Goal: Information Seeking & Learning: Check status

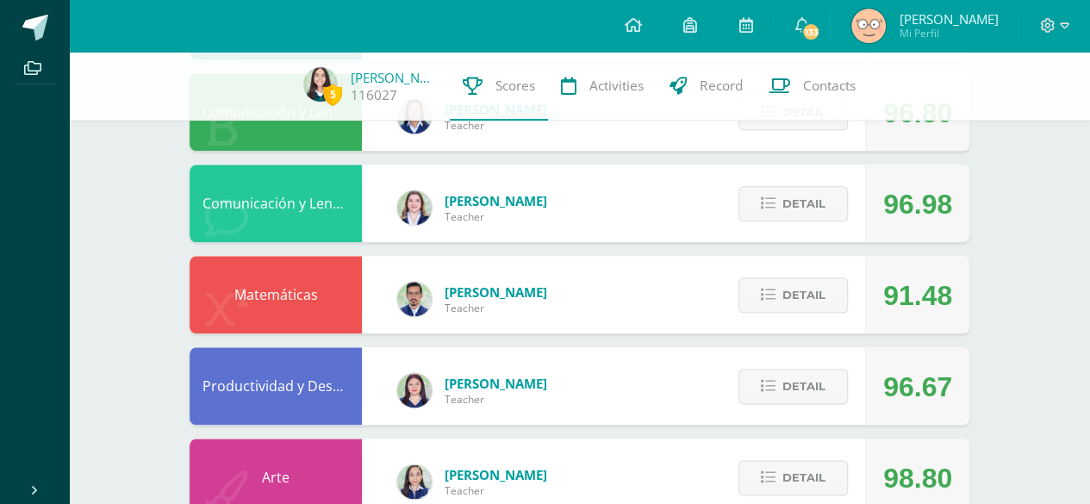
scroll to position [838, 0]
click at [832, 306] on button "Detail" at bounding box center [792, 294] width 109 height 35
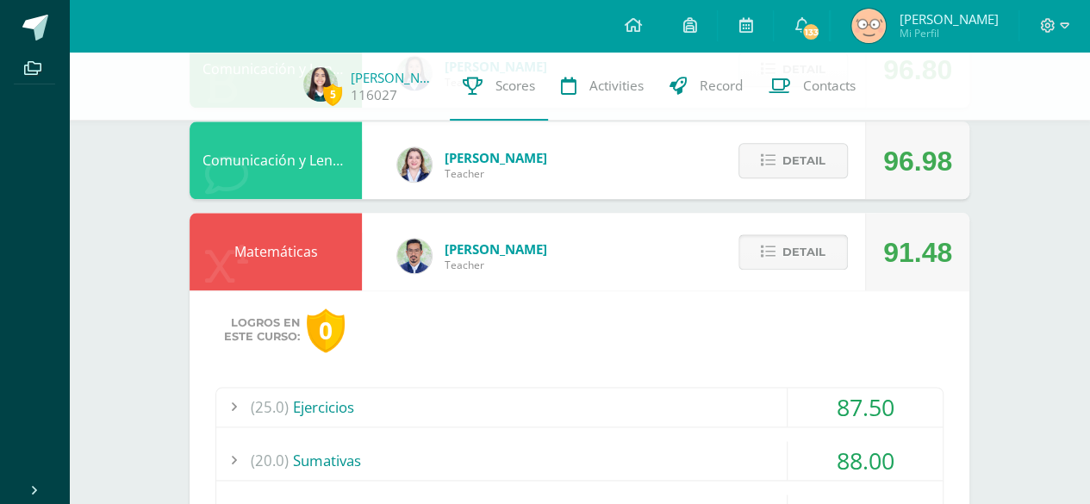
scroll to position [938, 0]
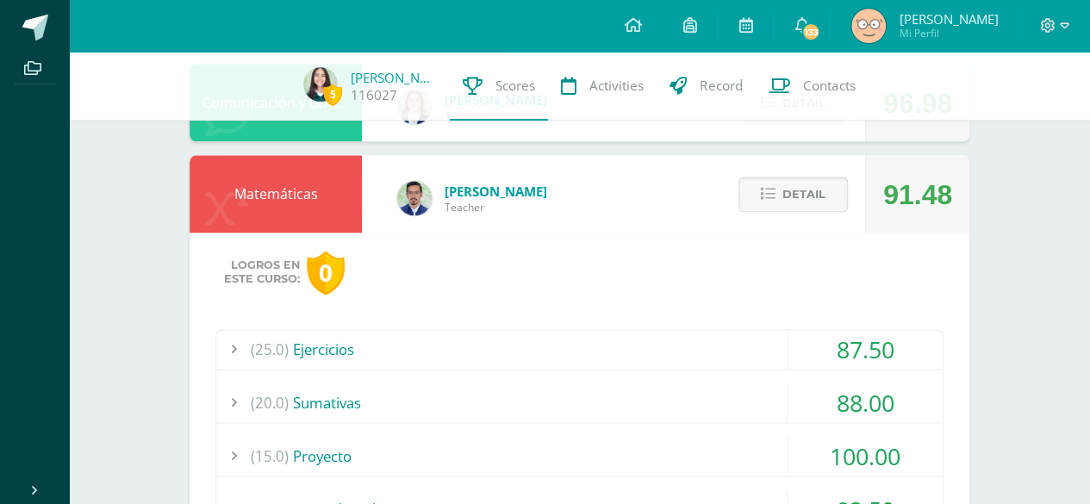
click at [619, 346] on div "(25.0) Ejercicios" at bounding box center [579, 349] width 726 height 39
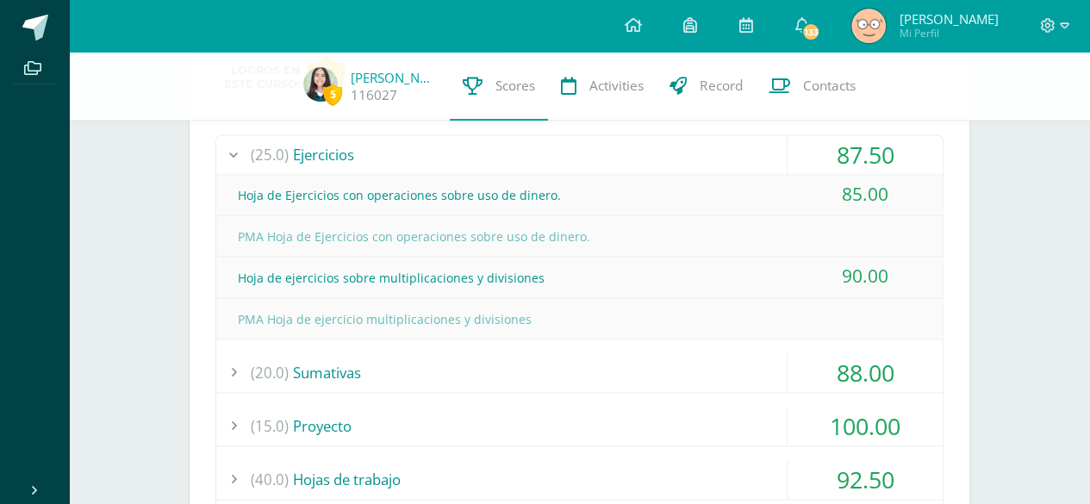
scroll to position [1138, 0]
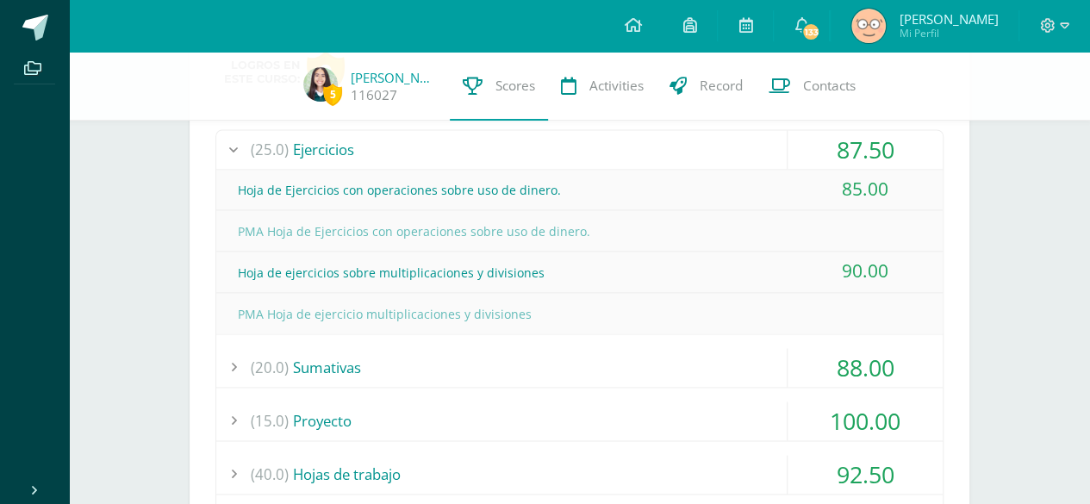
click at [908, 305] on div "PMA Hoja de ejercicio multiplicaciones y divisiones" at bounding box center [579, 314] width 726 height 39
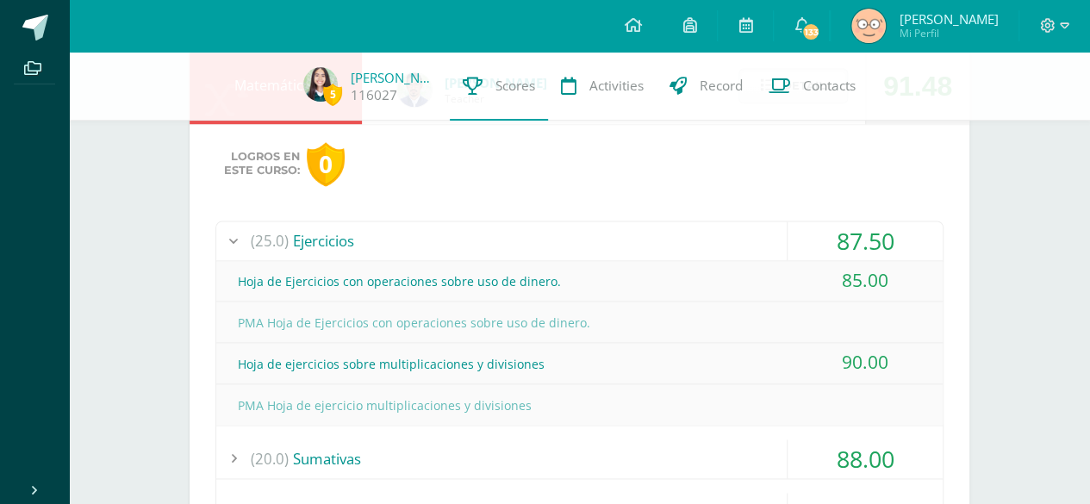
click at [749, 230] on div "(25.0) Ejercicios" at bounding box center [579, 240] width 726 height 39
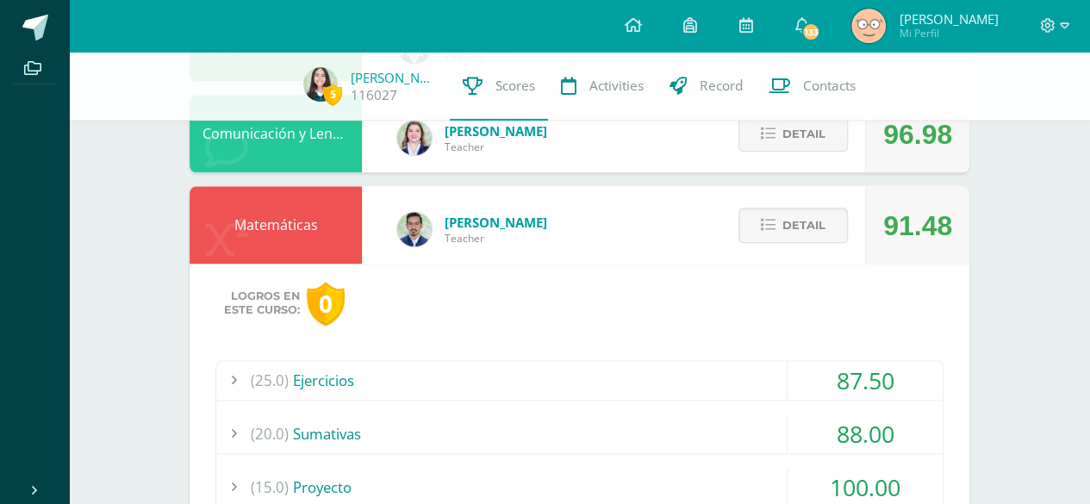
scroll to position [886, 0]
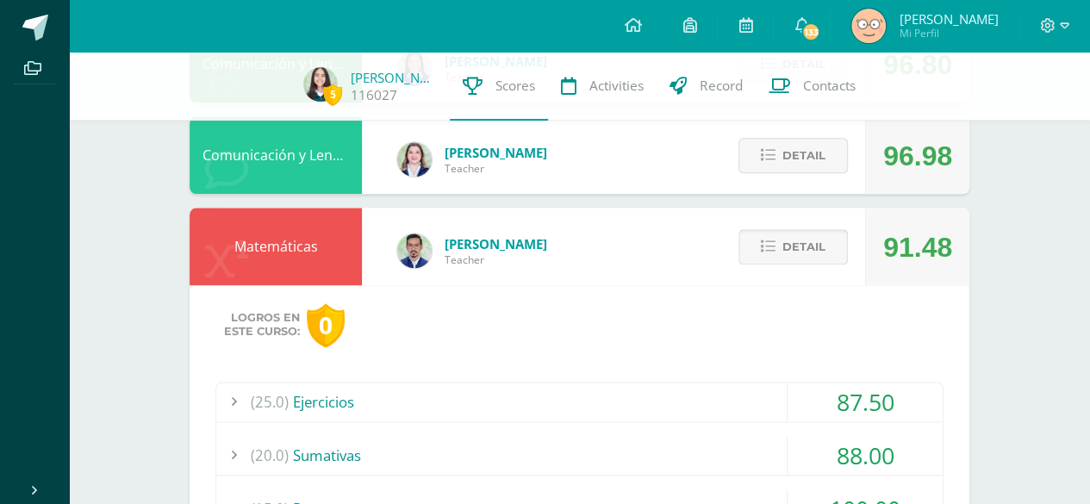
click at [799, 229] on button "Detail" at bounding box center [792, 246] width 109 height 35
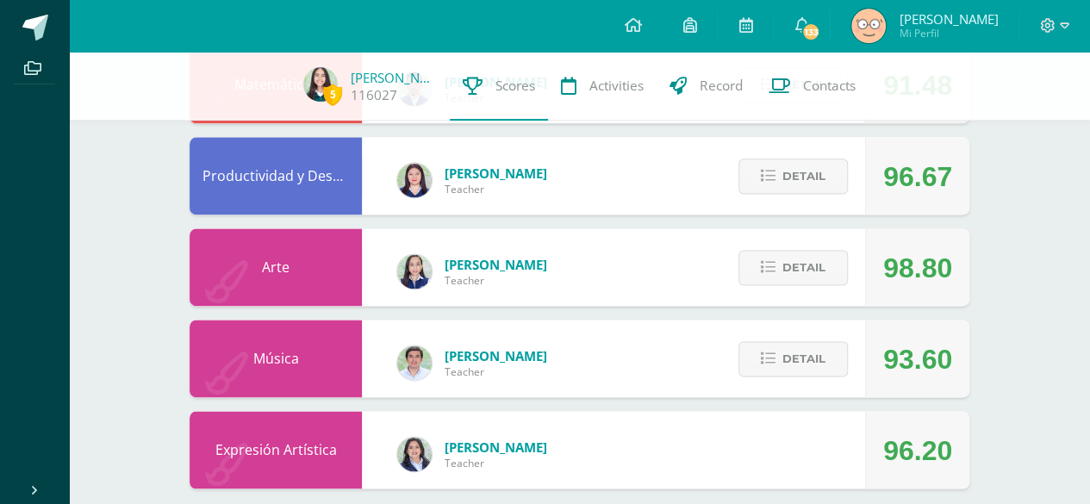
scroll to position [1065, 0]
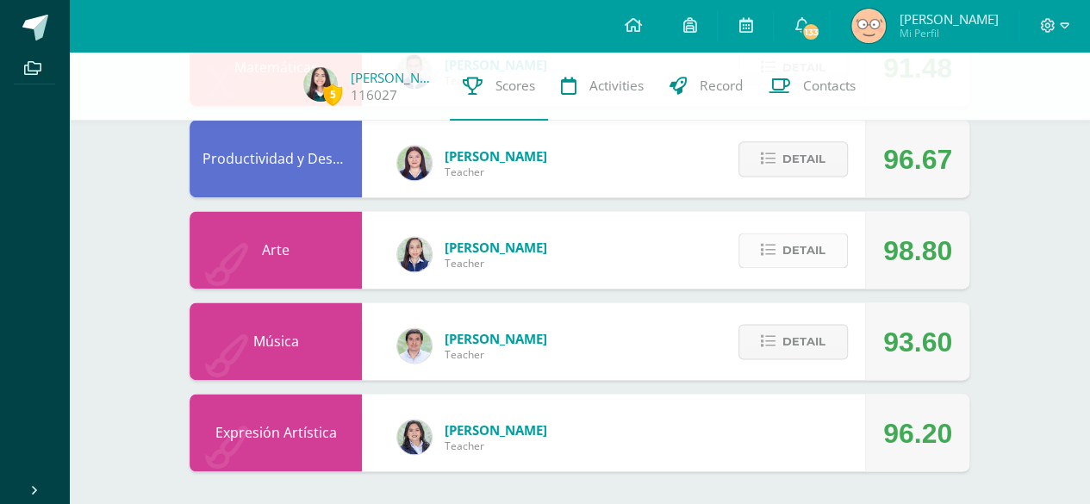
click at [769, 252] on icon at bounding box center [768, 250] width 15 height 15
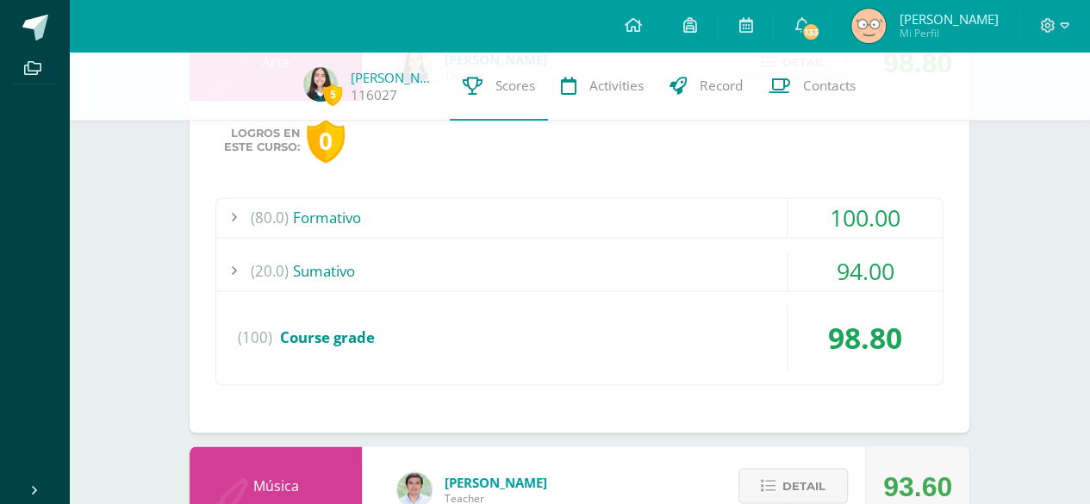
scroll to position [1250, 0]
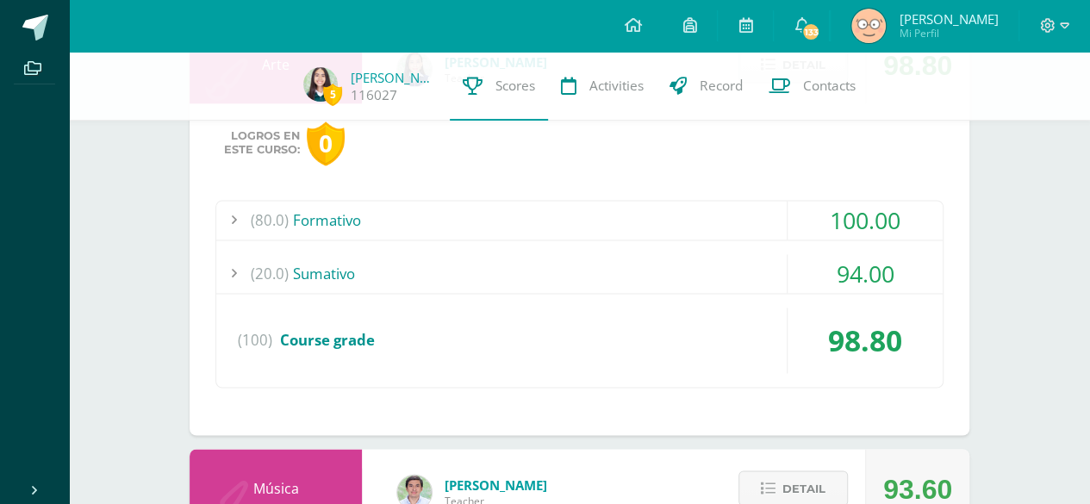
click at [469, 271] on div "(20.0) [GEOGRAPHIC_DATA]" at bounding box center [579, 273] width 726 height 39
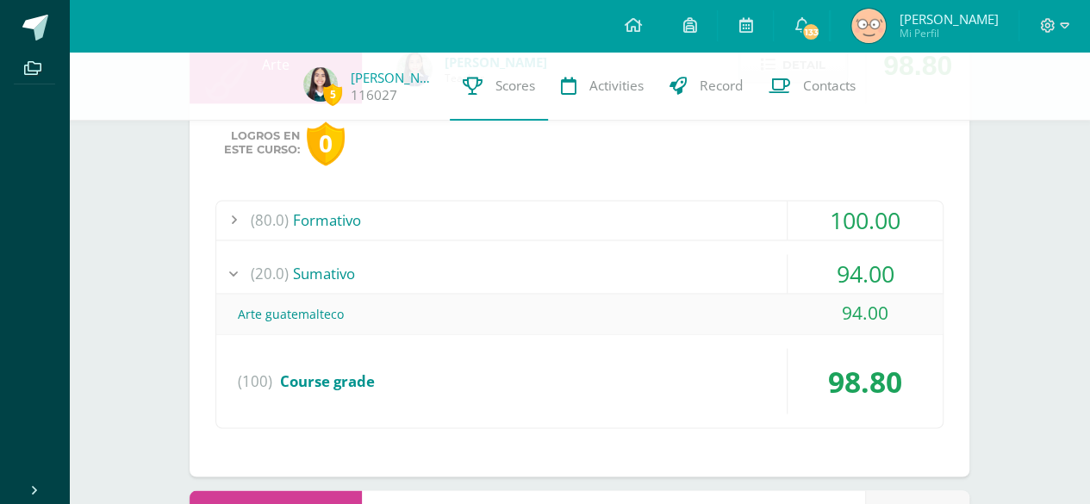
click at [469, 271] on div "(20.0) [GEOGRAPHIC_DATA]" at bounding box center [579, 273] width 726 height 39
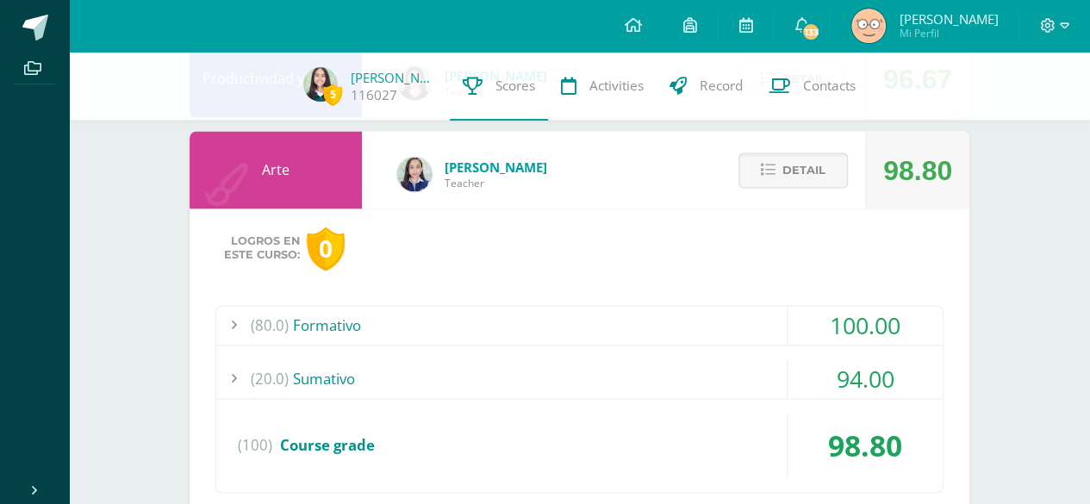
scroll to position [1155, 0]
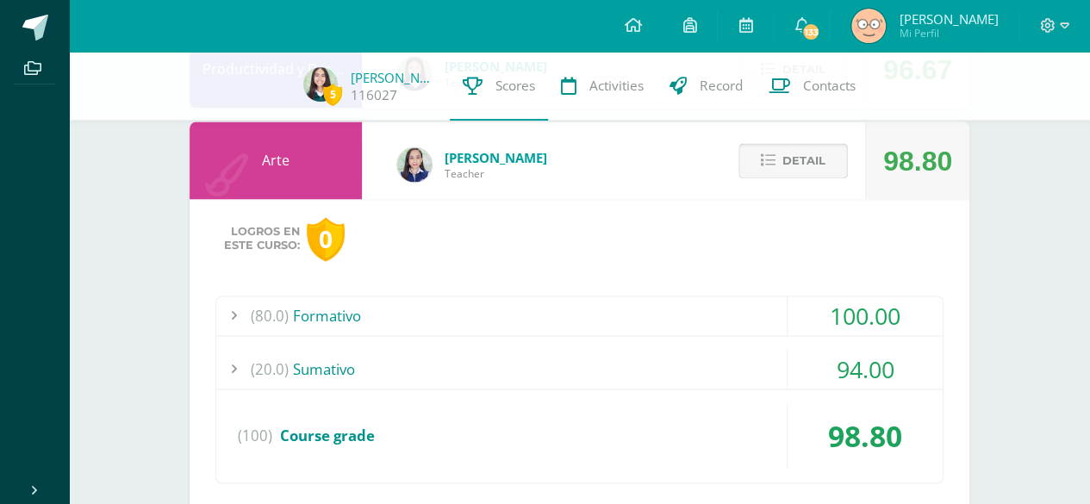
click at [800, 167] on span "Detail" at bounding box center [803, 161] width 43 height 32
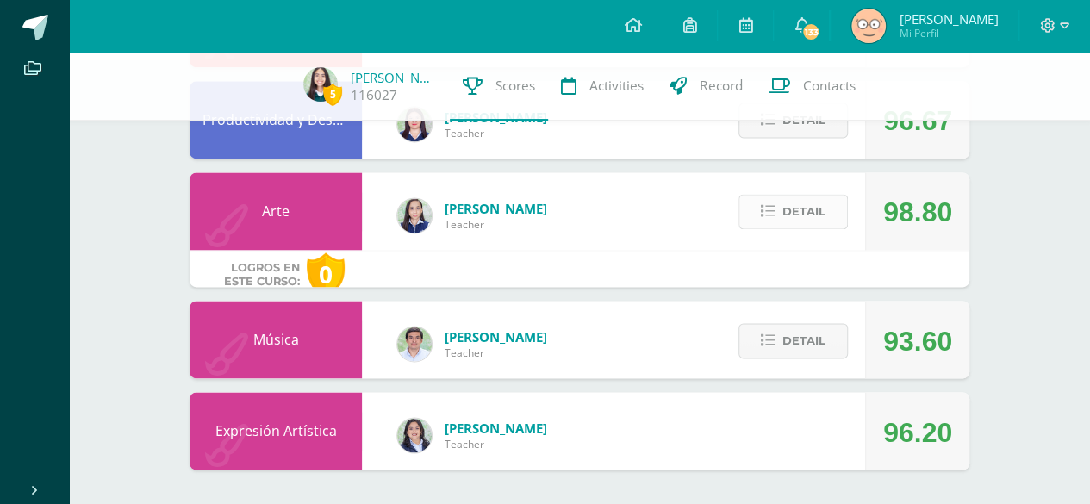
scroll to position [1067, 0]
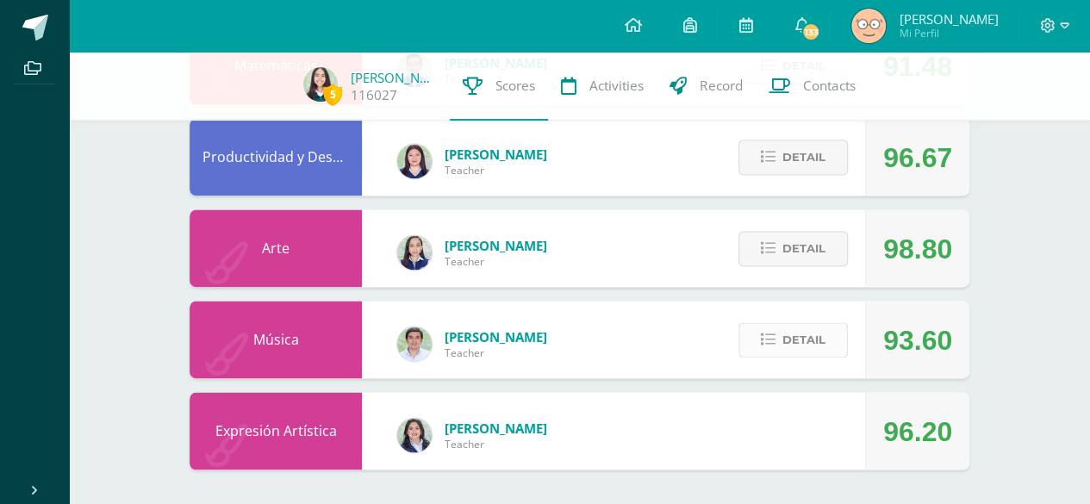
click at [791, 346] on span "Detail" at bounding box center [803, 340] width 43 height 32
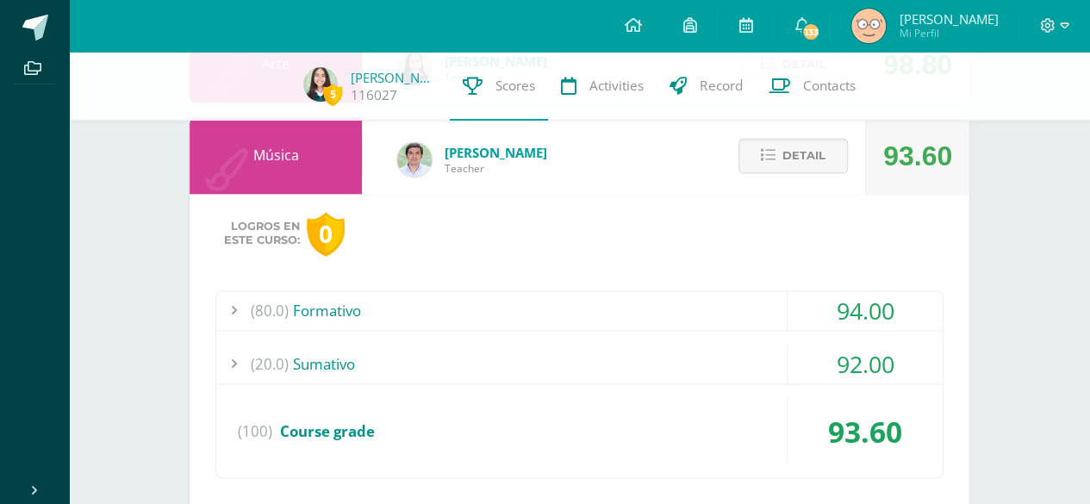
scroll to position [1243, 0]
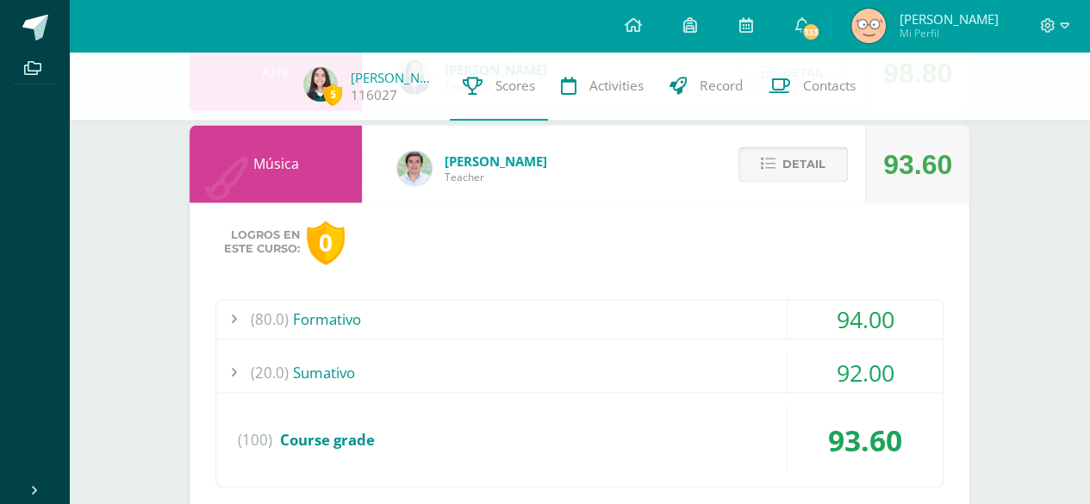
click at [804, 179] on span "Detail" at bounding box center [803, 164] width 43 height 32
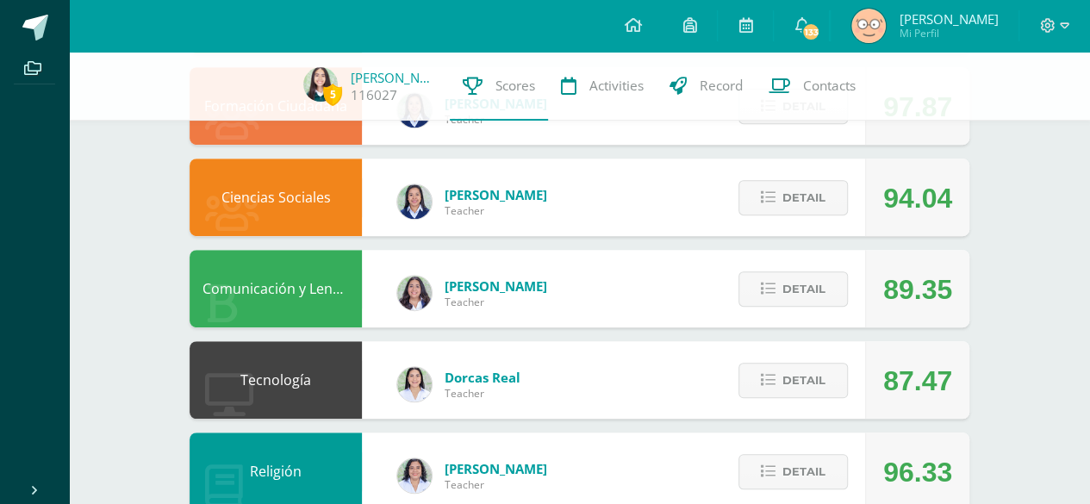
scroll to position [379, 0]
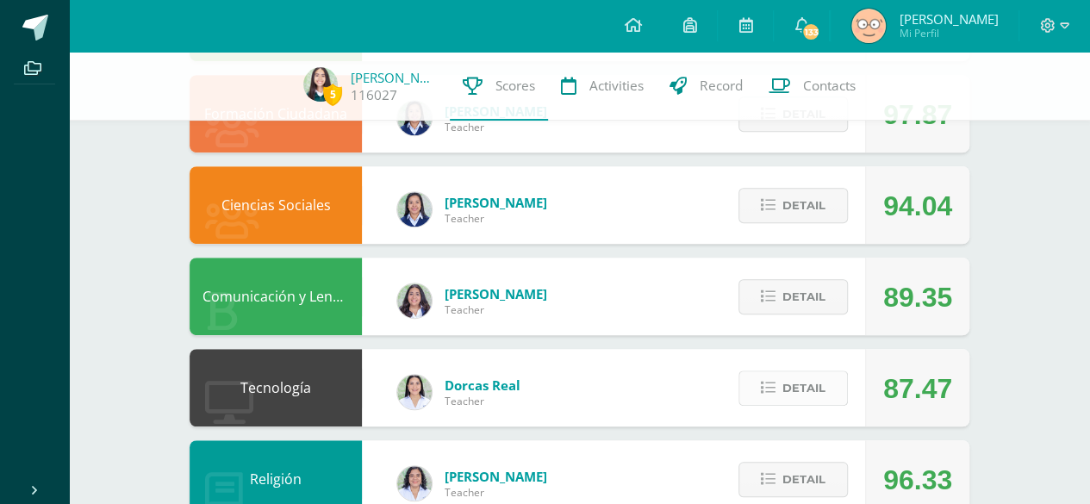
click at [819, 390] on span "Detail" at bounding box center [803, 388] width 43 height 32
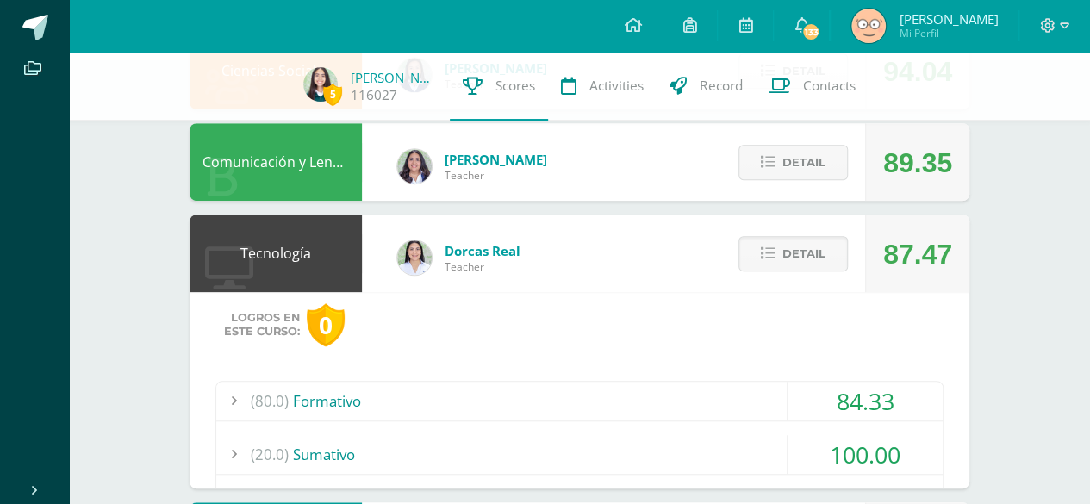
scroll to position [516, 0]
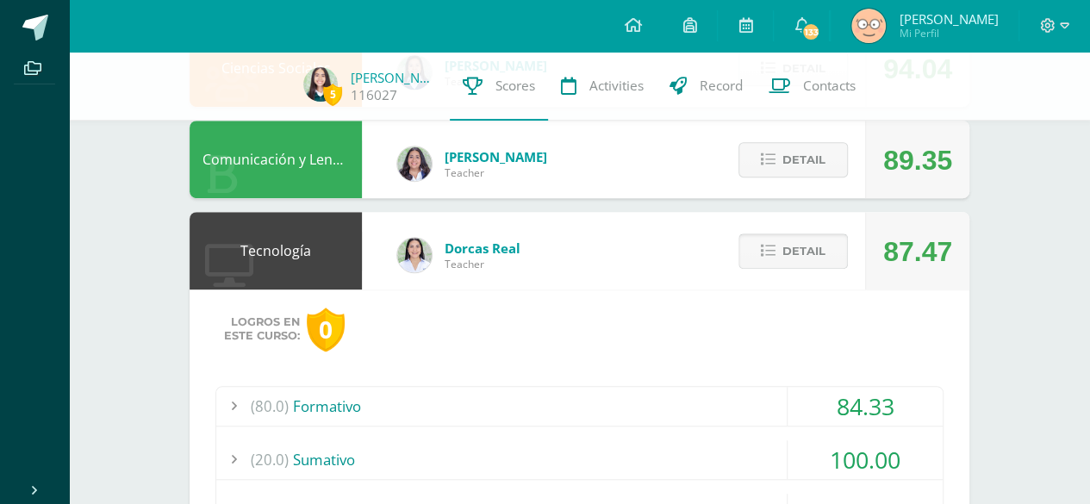
click at [826, 243] on span "Detail" at bounding box center [803, 251] width 43 height 32
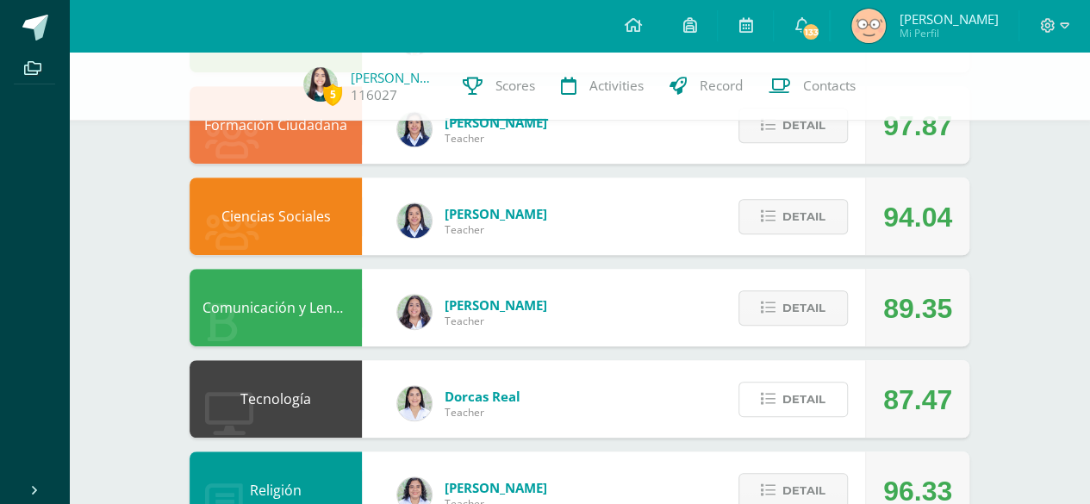
scroll to position [385, 0]
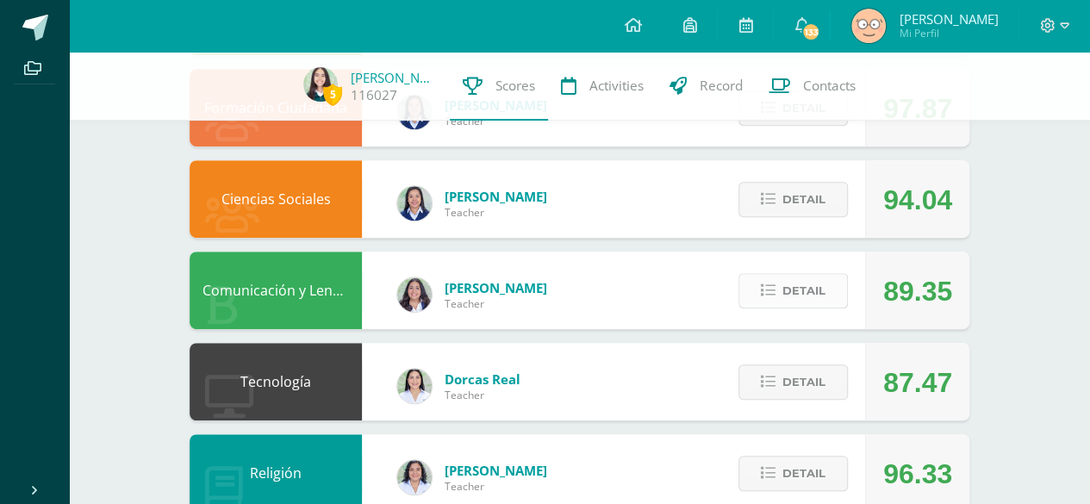
click at [801, 277] on span "Detail" at bounding box center [803, 291] width 43 height 32
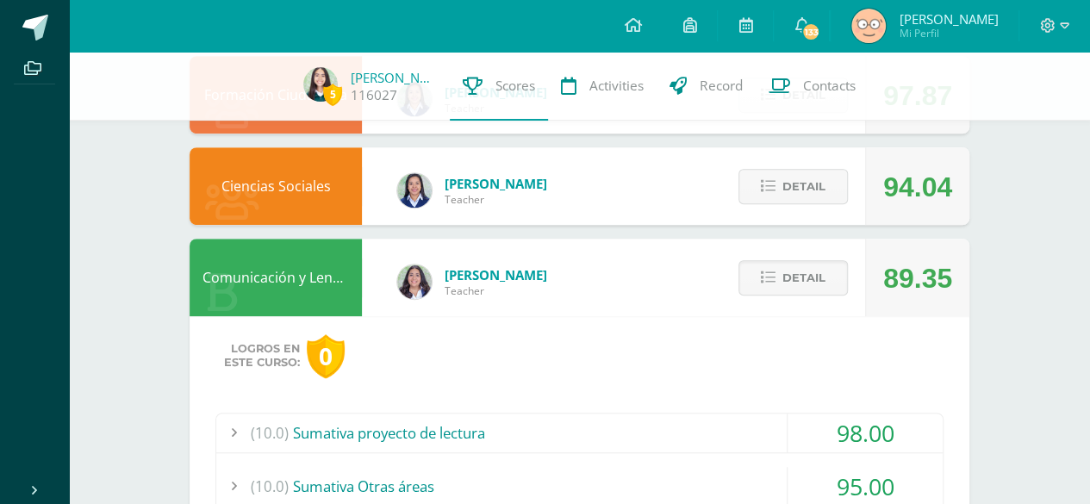
scroll to position [402, 0]
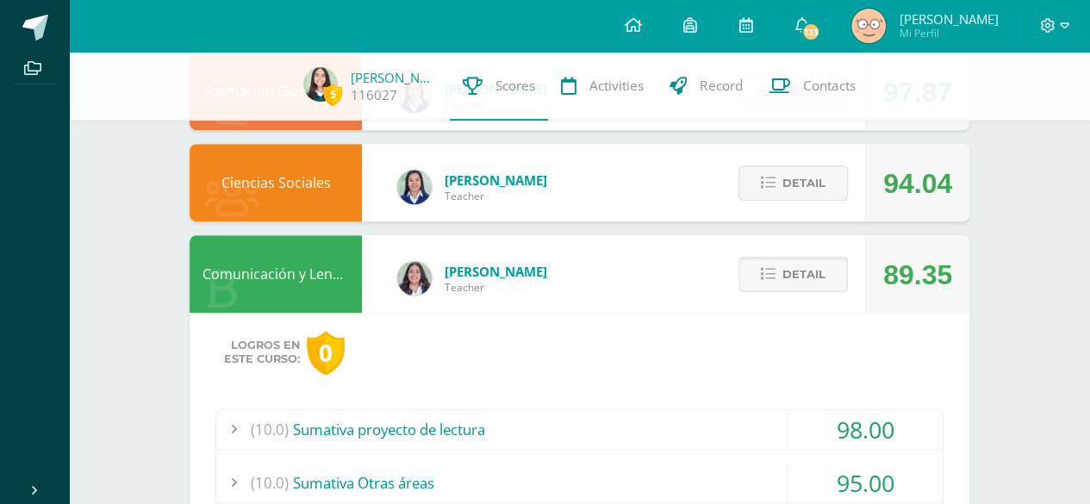
click at [781, 267] on button "Detail" at bounding box center [792, 274] width 109 height 35
